Goal: Task Accomplishment & Management: Use online tool/utility

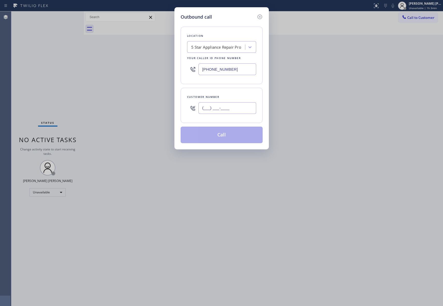
click at [231, 109] on input "(___) ___-____" at bounding box center [227, 108] width 58 height 12
paste input "415) 988-1568"
type input "[PHONE_NUMBER]"
click at [236, 135] on button "Call" at bounding box center [222, 134] width 82 height 17
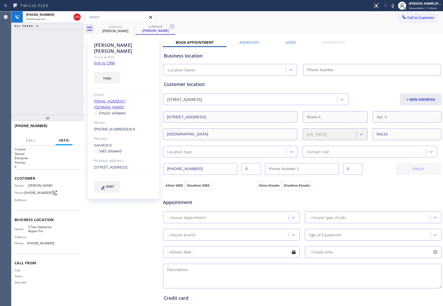
type input "[PHONE_NUMBER]"
click at [291, 44] on label "Leads" at bounding box center [290, 42] width 11 height 5
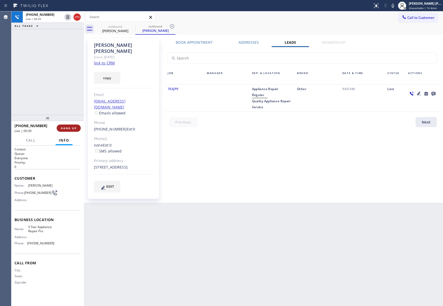
drag, startPoint x: 70, startPoint y: 127, endPoint x: 8, endPoint y: 89, distance: 72.9
click at [69, 127] on span "HANG UP" at bounding box center [69, 128] width 16 height 4
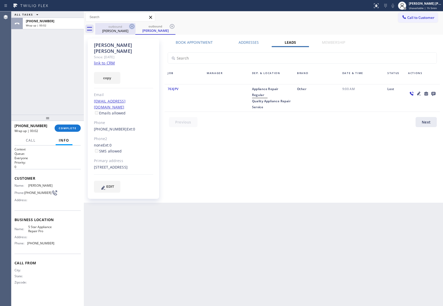
click at [132, 26] on icon at bounding box center [132, 26] width 5 height 5
click at [135, 26] on div "outbound [PERSON_NAME]" at bounding box center [155, 29] width 40 height 12
click at [132, 25] on icon at bounding box center [132, 26] width 6 height 6
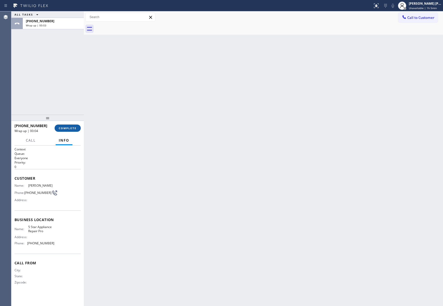
click at [74, 126] on span "COMPLETE" at bounding box center [68, 128] width 18 height 4
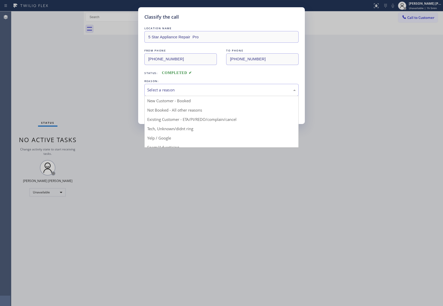
click at [204, 88] on div "Select a reason" at bounding box center [221, 90] width 148 height 6
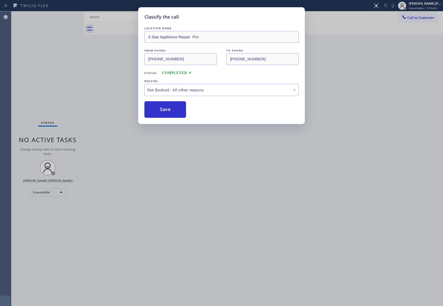
click at [156, 109] on button "Save" at bounding box center [165, 109] width 42 height 17
